Goal: Task Accomplishment & Management: Use online tool/utility

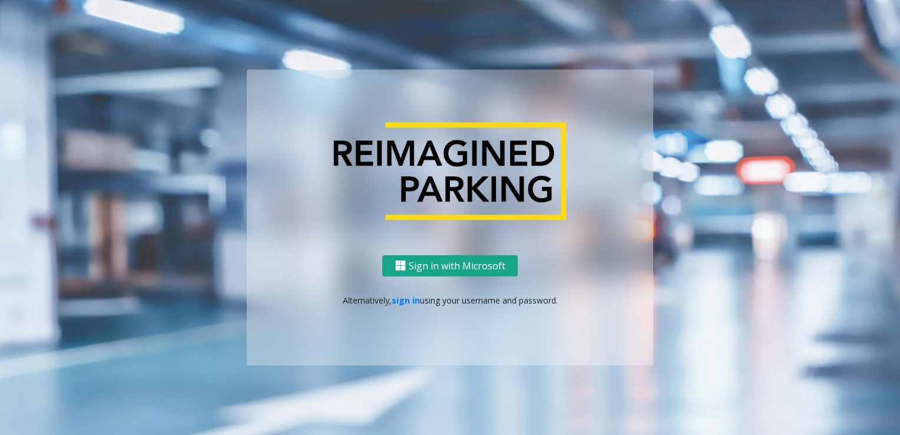
drag, startPoint x: 450, startPoint y: 264, endPoint x: 413, endPoint y: 306, distance: 55.1
click at [423, 308] on div "Sign in with Microsoft Alternatively, sign in using your username and password." at bounding box center [450, 310] width 406 height 111
click at [405, 298] on link "sign in" at bounding box center [406, 300] width 28 height 11
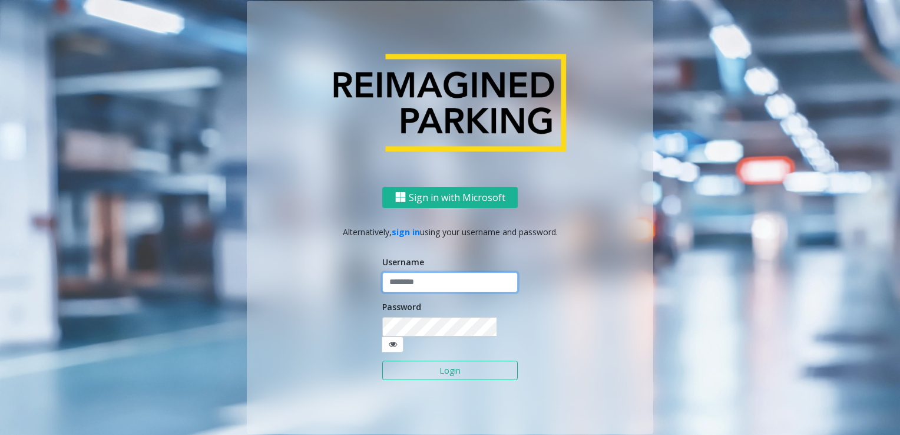
type input "******"
click at [460, 292] on input "******" at bounding box center [449, 282] width 135 height 20
click at [573, 258] on div "Sign in with Microsoft Alternatively, sign in using your username and password.…" at bounding box center [450, 310] width 406 height 247
click at [444, 360] on button "Login" at bounding box center [449, 370] width 135 height 20
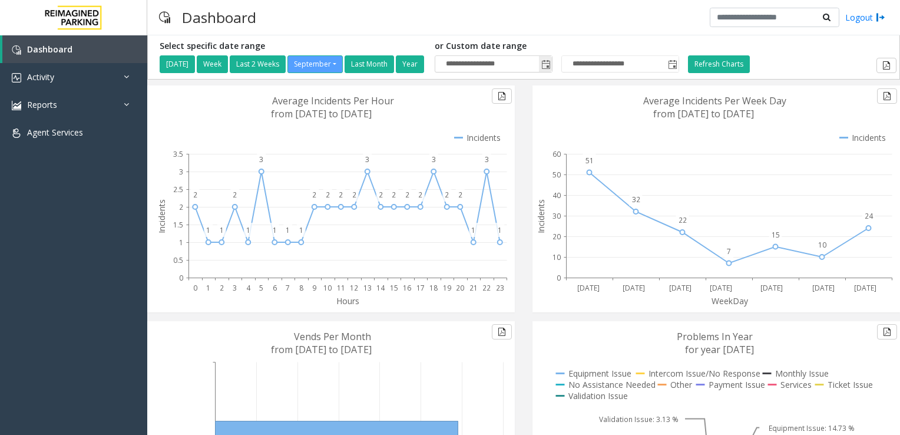
click at [551, 62] on span "Toggle popup" at bounding box center [545, 64] width 9 height 9
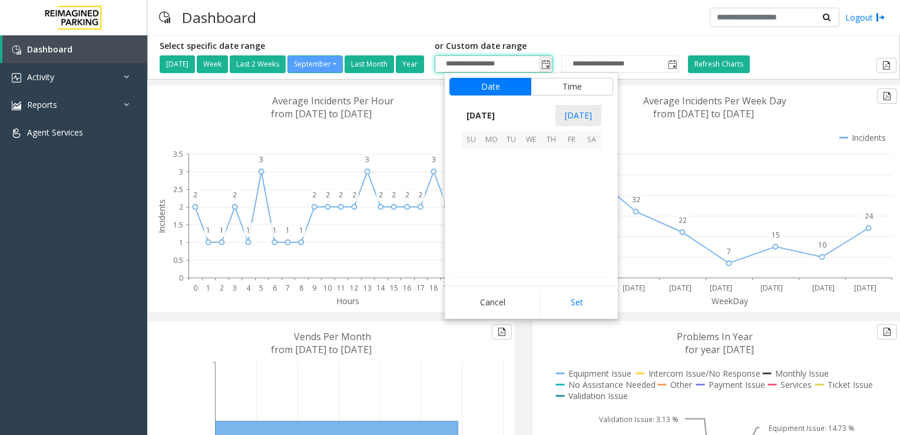
scroll to position [211403, 0]
click at [570, 194] on span "1" at bounding box center [571, 196] width 20 height 20
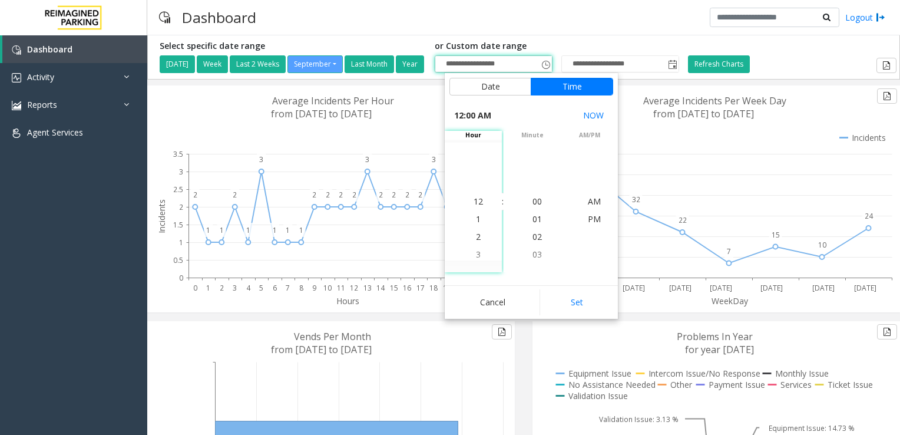
scroll to position [211262, 0]
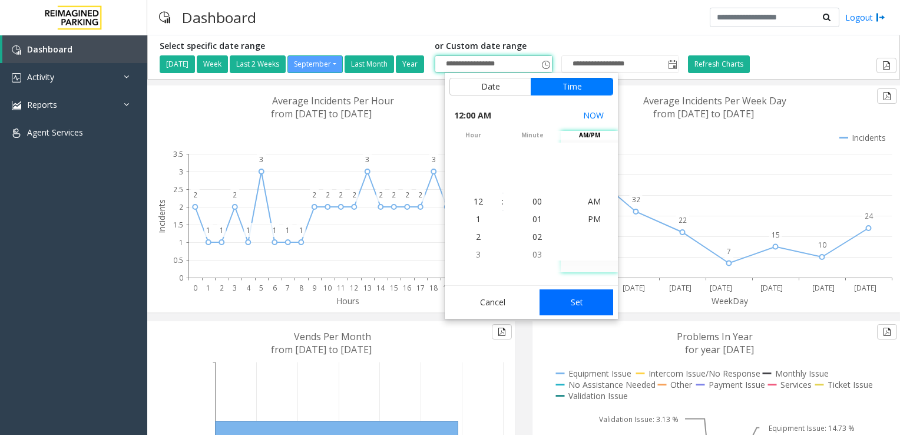
click at [581, 309] on button "Set" at bounding box center [577, 302] width 74 height 26
type input "**********"
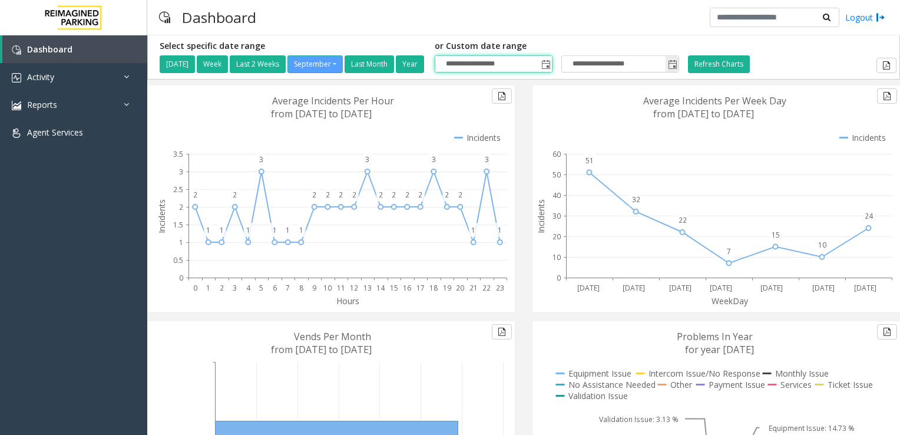
click at [608, 64] on input "**********" at bounding box center [620, 64] width 117 height 16
click at [677, 64] on span "Toggle popup" at bounding box center [672, 64] width 9 height 9
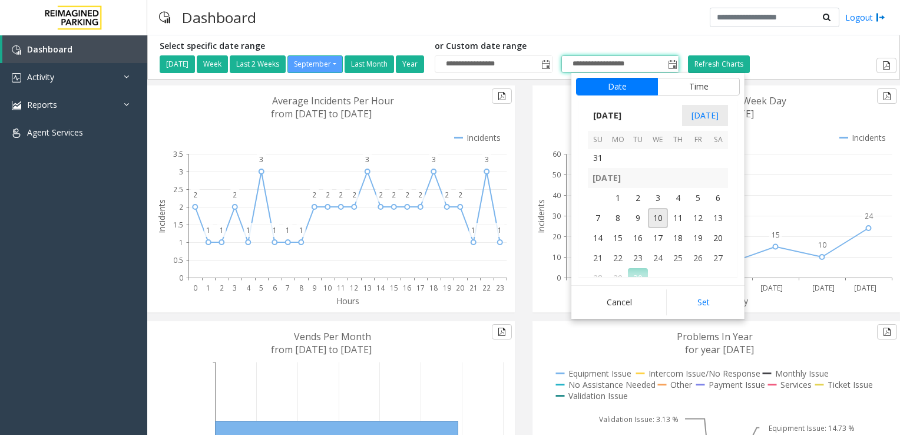
scroll to position [211344, 0]
click at [596, 180] on span "31" at bounding box center [598, 178] width 20 height 20
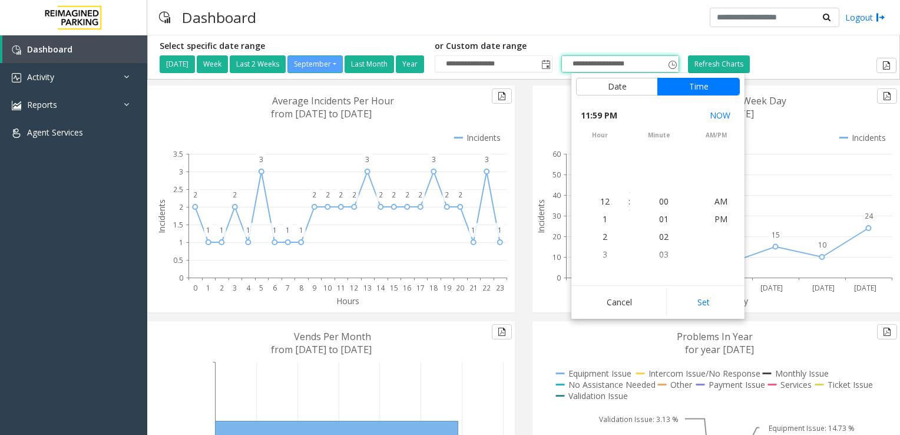
scroll to position [18, 0]
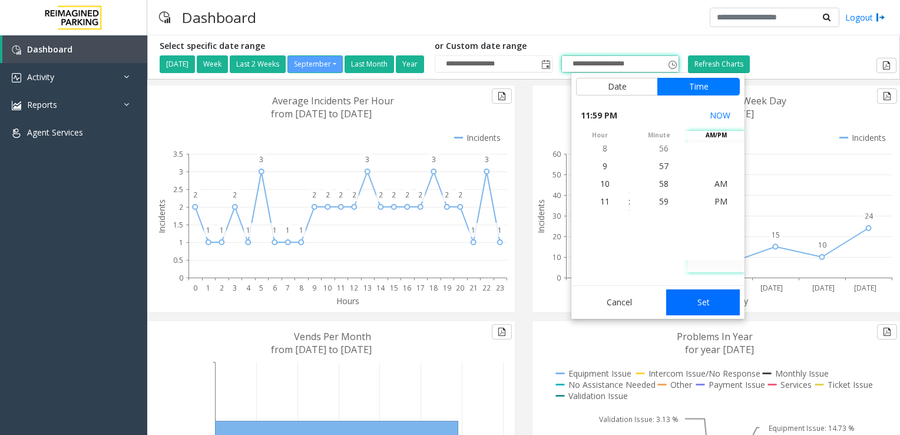
click at [700, 307] on button "Set" at bounding box center [703, 302] width 74 height 26
type input "**********"
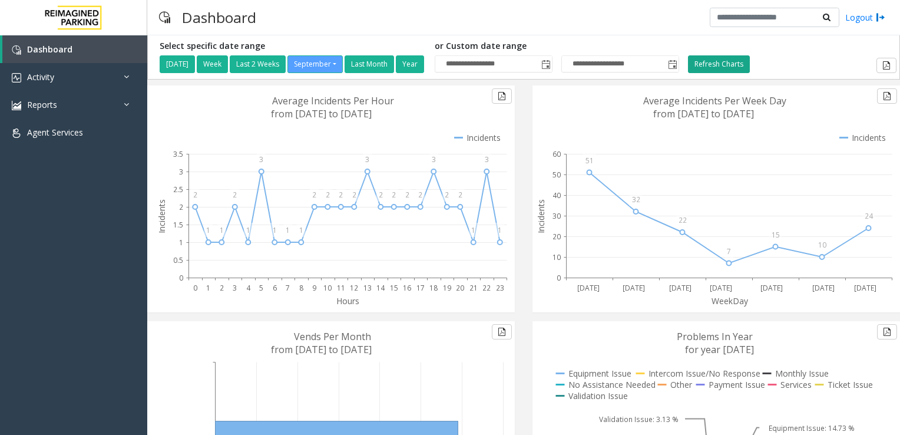
click at [734, 65] on button "Refresh Charts" at bounding box center [719, 64] width 62 height 18
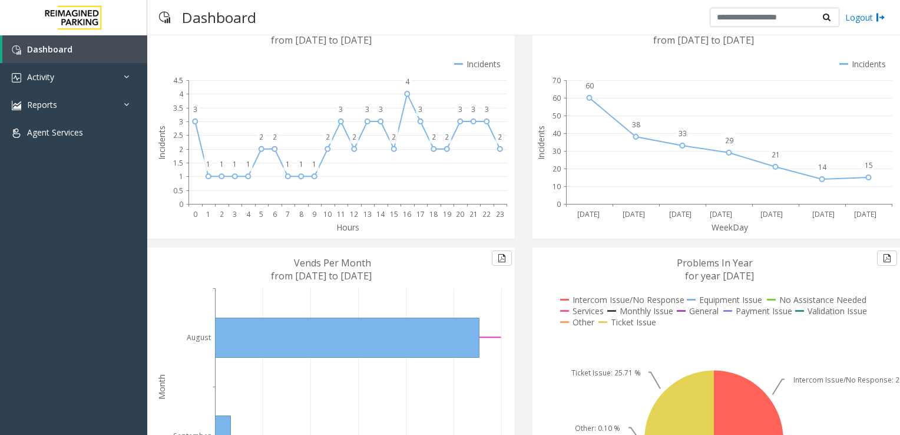
scroll to position [0, 0]
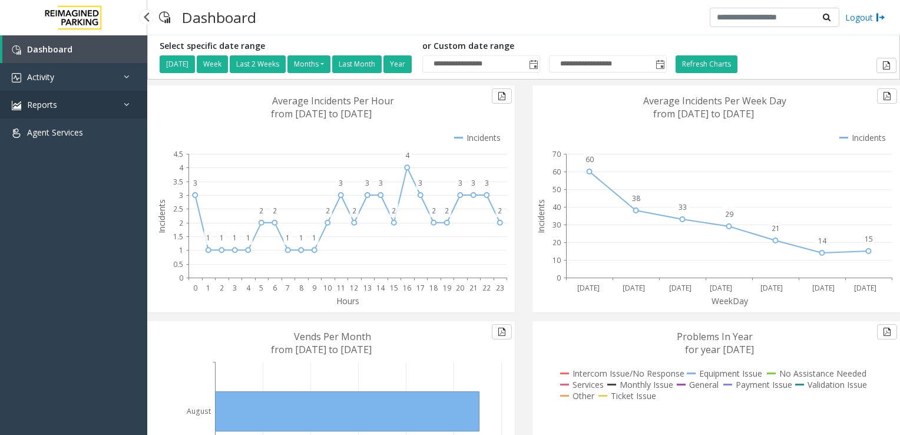
click at [97, 108] on link "Reports" at bounding box center [73, 105] width 147 height 28
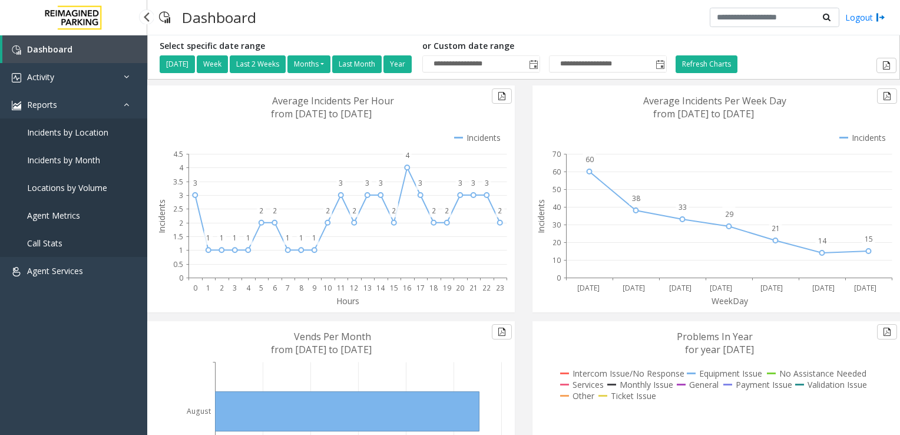
click at [82, 163] on span "Incidents by Month" at bounding box center [63, 159] width 73 height 11
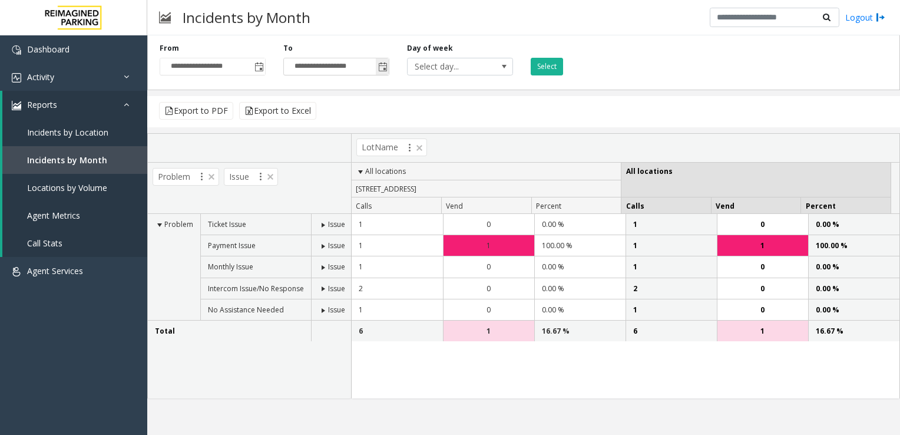
click at [377, 70] on span "Toggle popup" at bounding box center [382, 66] width 13 height 19
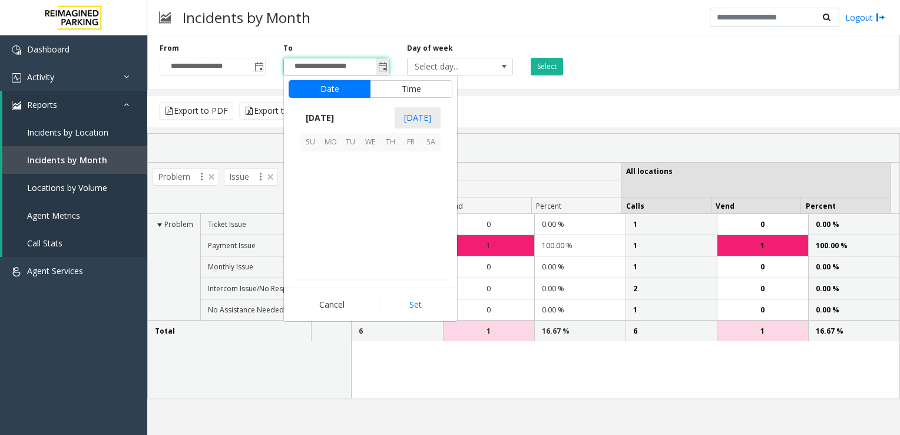
scroll to position [18, 0]
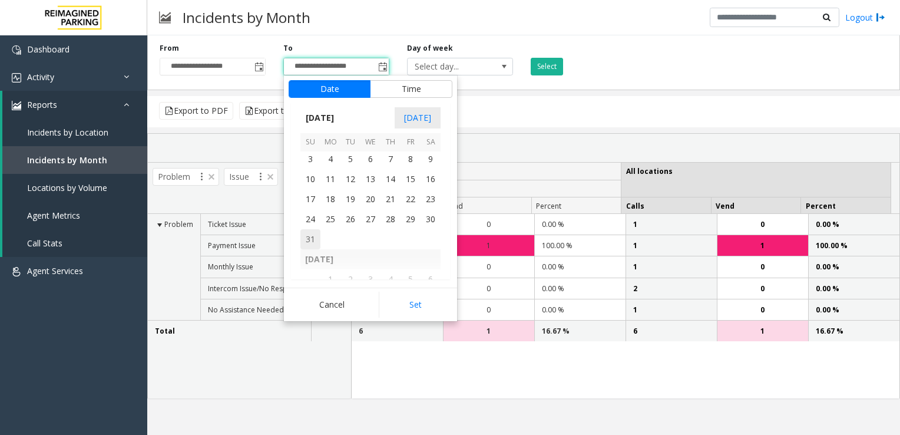
click at [302, 236] on span "31" at bounding box center [310, 239] width 20 height 20
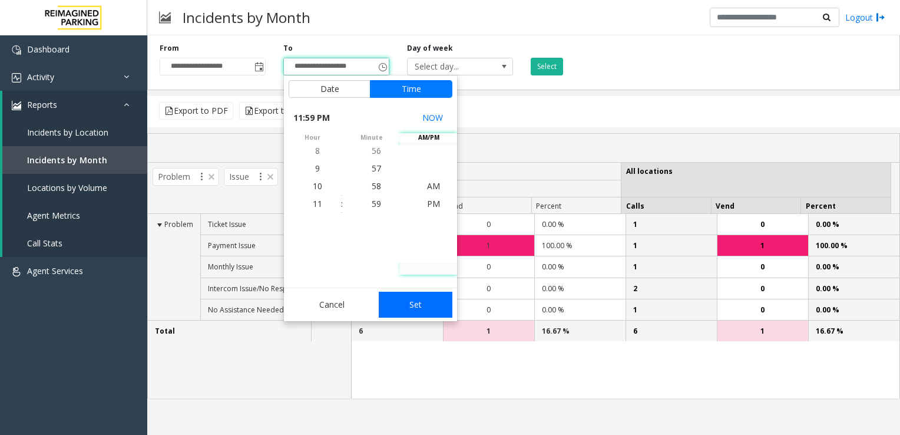
click at [408, 296] on button "Set" at bounding box center [416, 305] width 74 height 26
type input "**********"
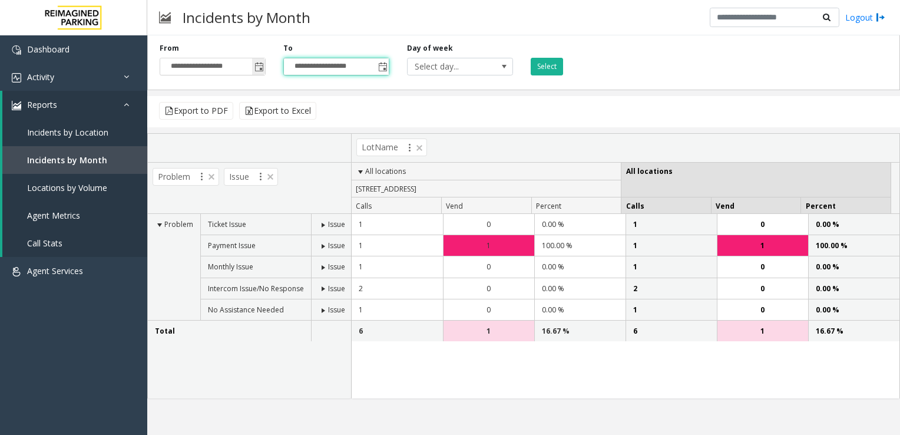
click at [256, 67] on span "Toggle popup" at bounding box center [258, 66] width 9 height 9
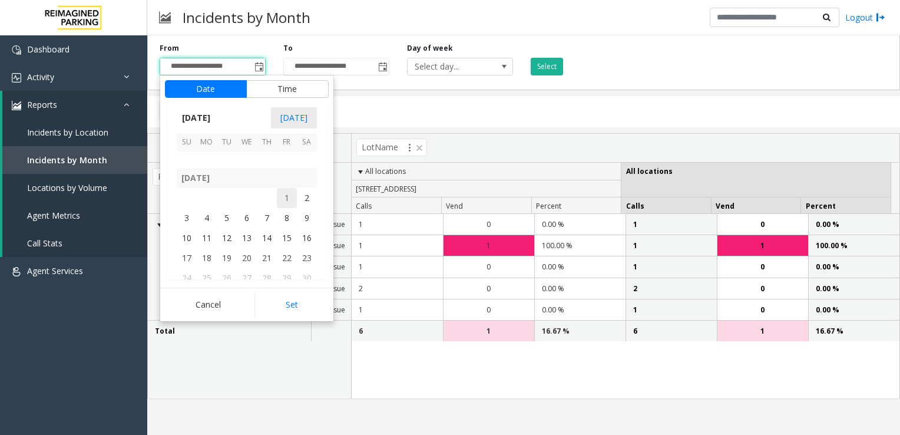
click at [282, 199] on span "1" at bounding box center [287, 198] width 20 height 20
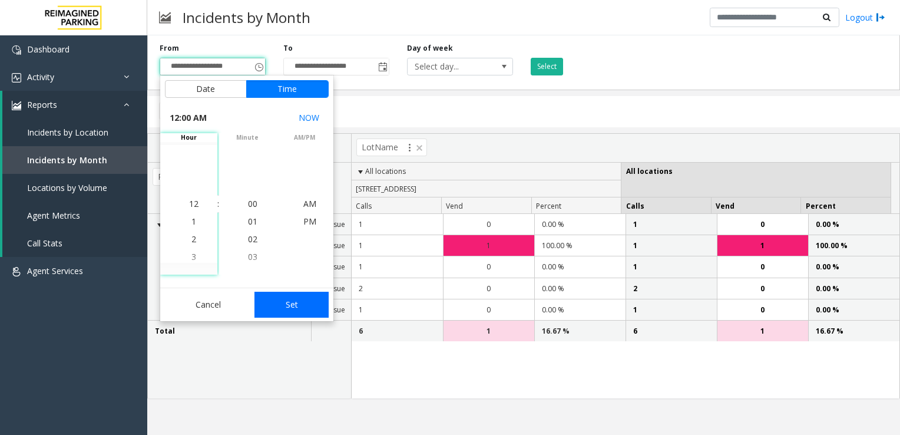
click at [310, 310] on button "Set" at bounding box center [291, 305] width 74 height 26
type input "**********"
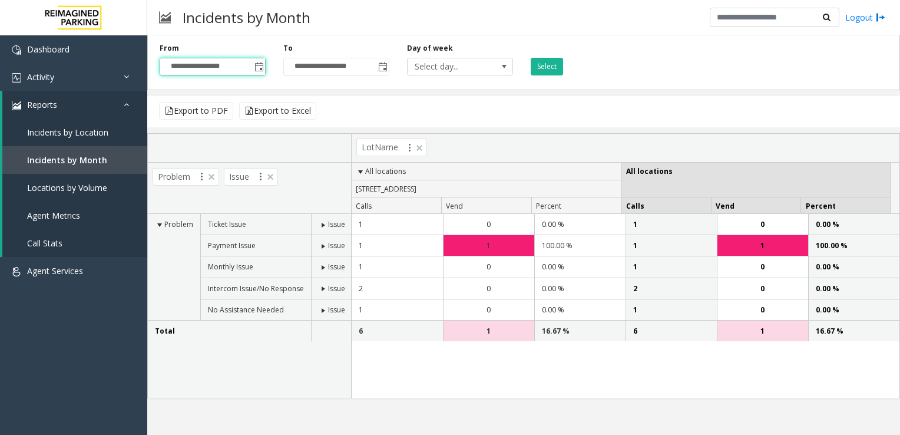
click at [478, 102] on div "Export to PDF Export to Excel" at bounding box center [523, 111] width 753 height 31
click at [548, 64] on button "Select" at bounding box center [547, 67] width 32 height 18
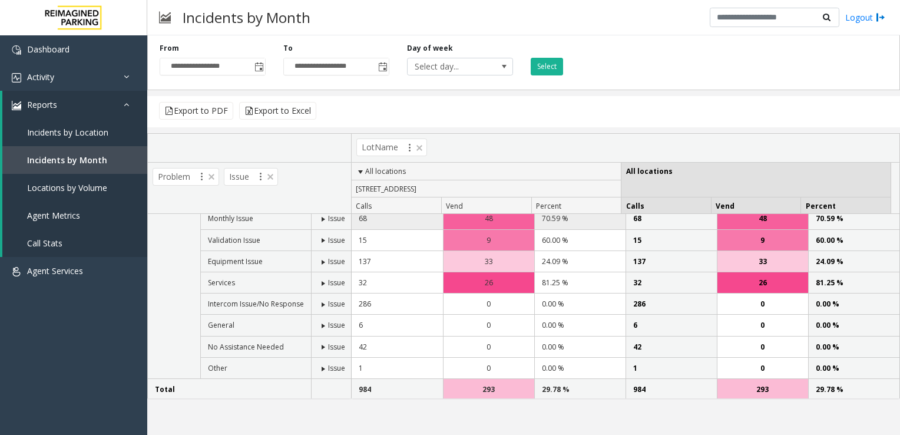
scroll to position [0, 0]
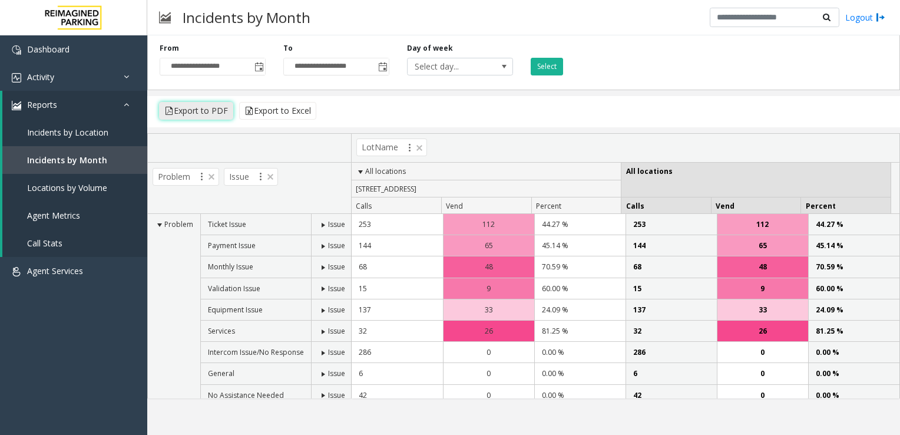
click at [199, 112] on button "Export to PDF" at bounding box center [196, 111] width 74 height 18
click at [291, 113] on button "Export to Excel" at bounding box center [277, 111] width 77 height 18
